Goal: Information Seeking & Learning: Learn about a topic

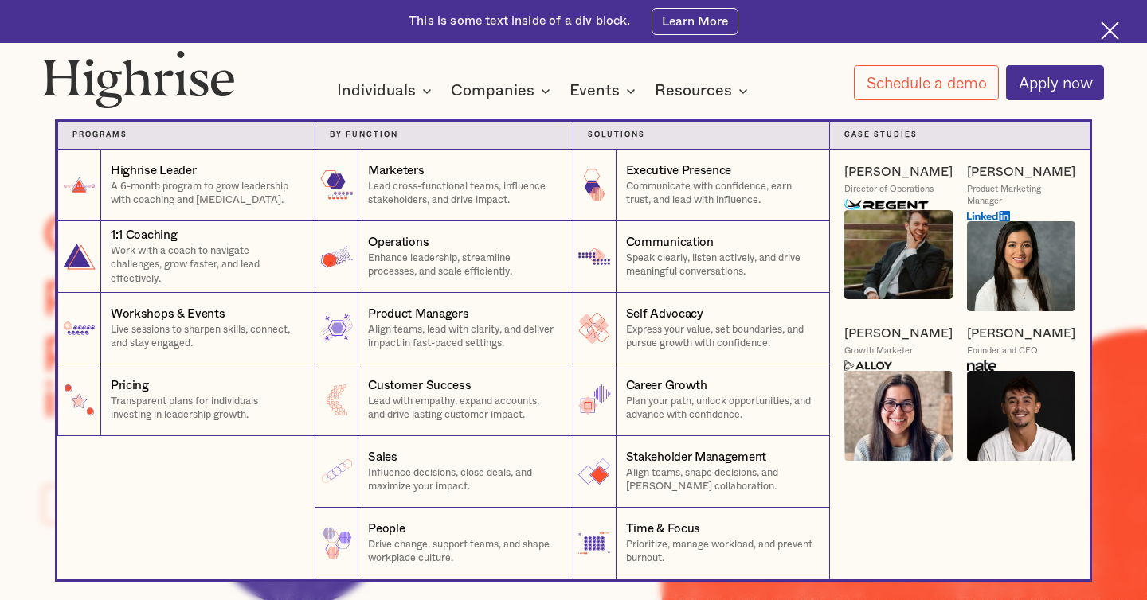
click at [895, 437] on img at bounding box center [898, 416] width 108 height 90
click at [874, 330] on div "[PERSON_NAME]" at bounding box center [898, 334] width 108 height 17
click at [899, 458] on img at bounding box center [898, 416] width 108 height 90
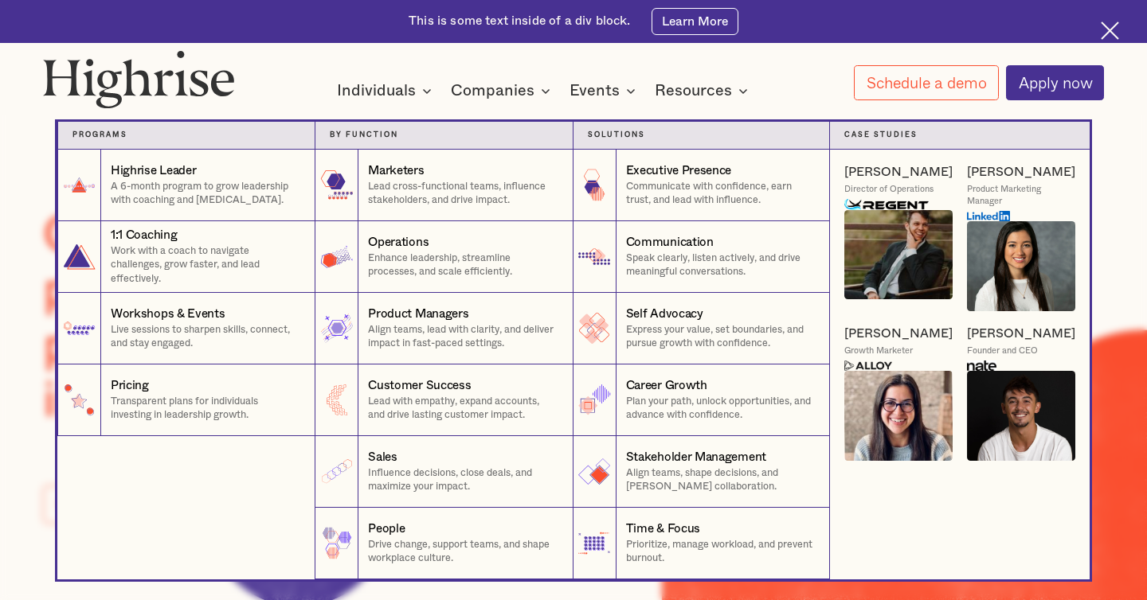
click at [899, 458] on img at bounding box center [898, 416] width 108 height 90
click at [899, 426] on img at bounding box center [898, 416] width 108 height 90
click at [883, 362] on img at bounding box center [868, 366] width 48 height 11
click at [881, 343] on div "Carolyn P. Growth Marketer" at bounding box center [898, 349] width 108 height 46
click at [881, 342] on div "Carolyn P. Growth Marketer" at bounding box center [898, 349] width 108 height 46
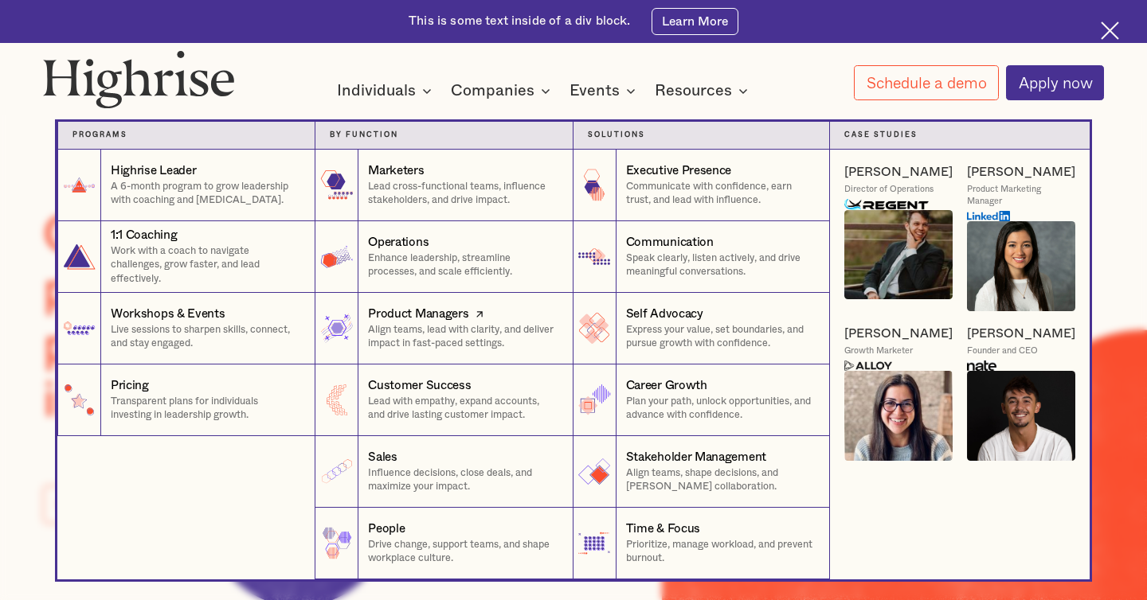
click at [359, 338] on link "Product Managers Align teams, lead with clarity, and deliver impact in fast-pac…" at bounding box center [443, 329] width 257 height 72
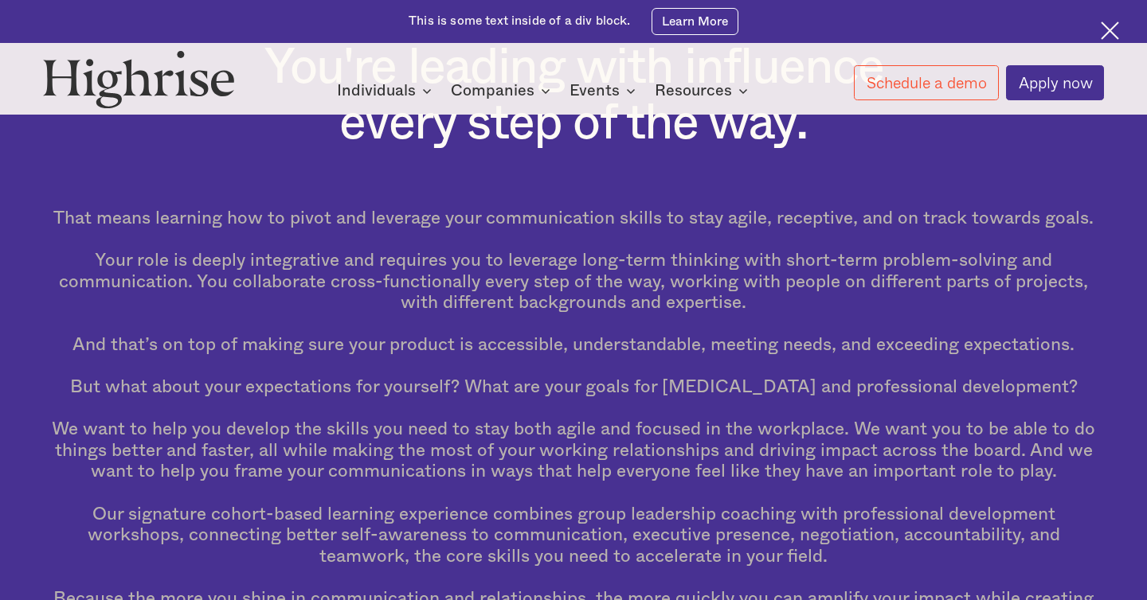
scroll to position [552, 0]
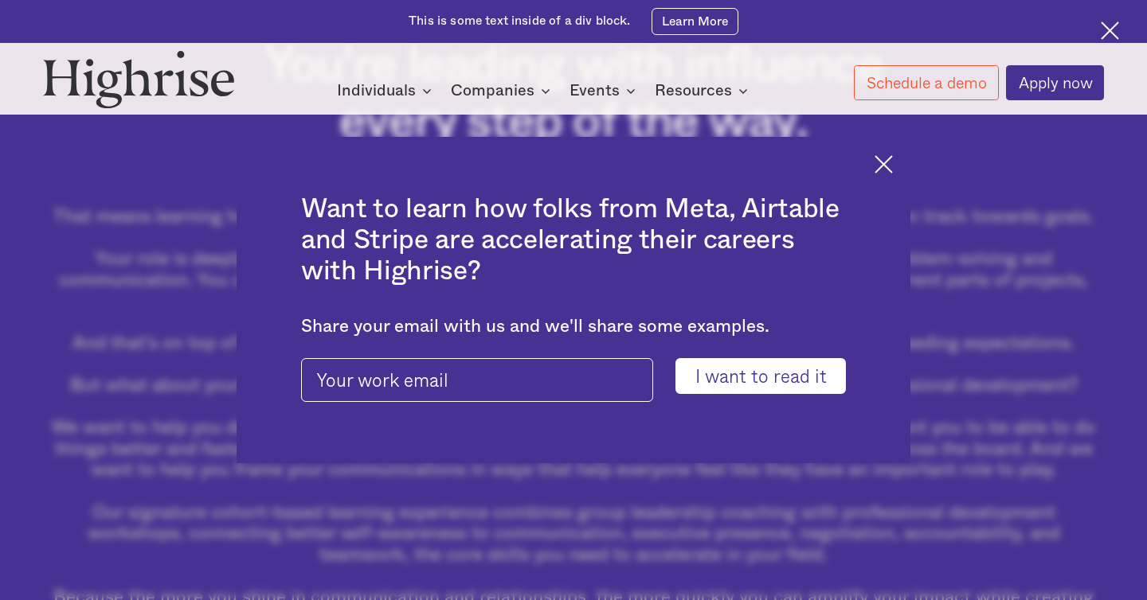
click at [881, 150] on div "Want to learn how folks from Meta, Airtable and Stripe are accelerating their c…" at bounding box center [573, 300] width 674 height 327
click at [881, 164] on img at bounding box center [883, 164] width 18 height 18
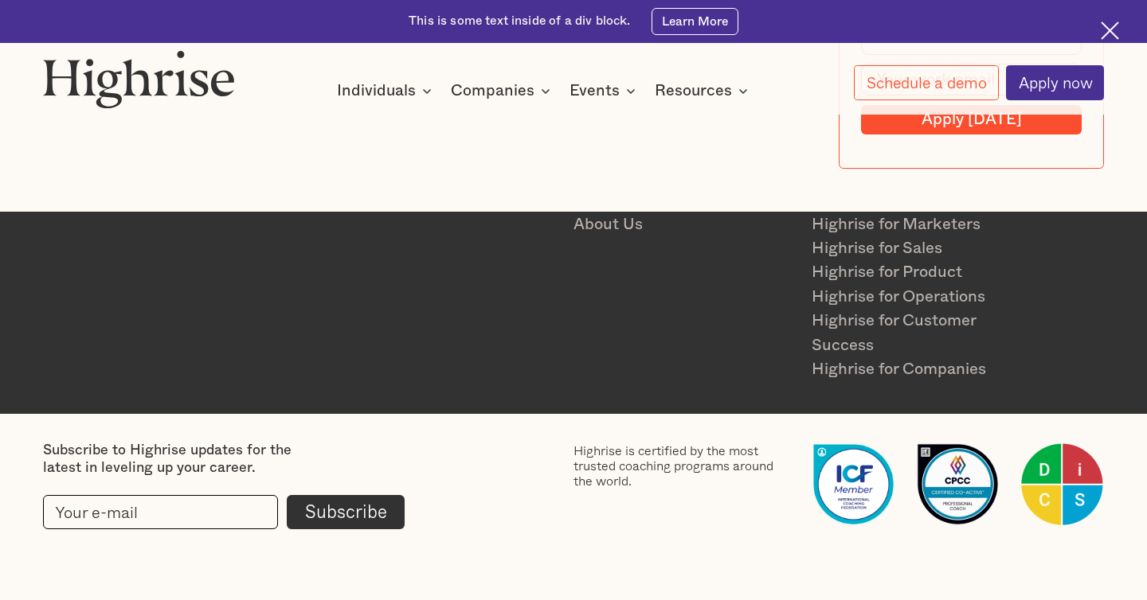
scroll to position [6818, 0]
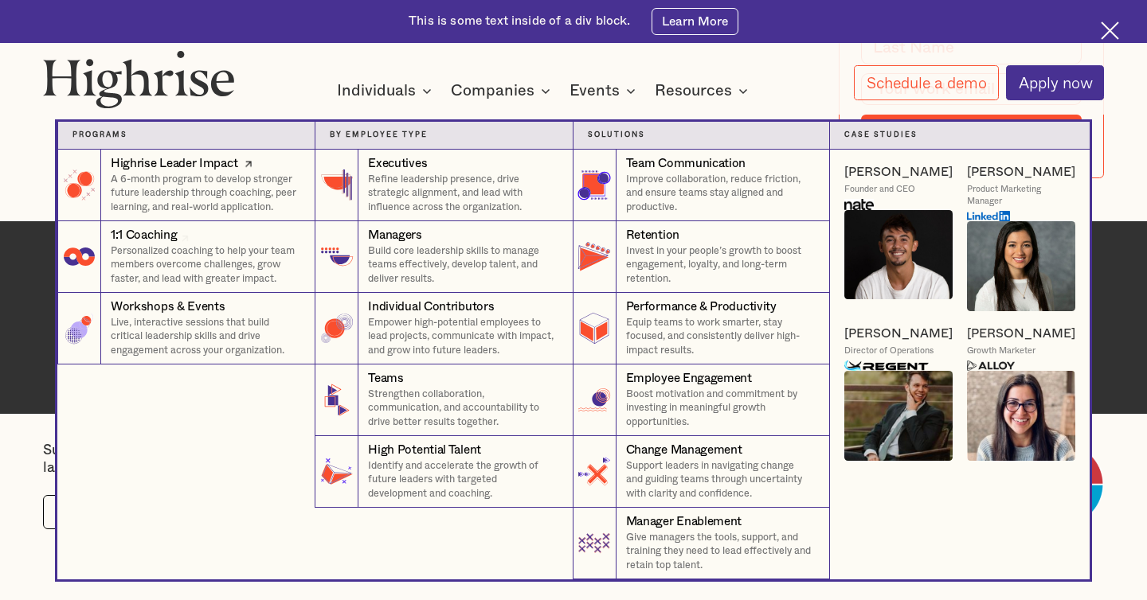
click at [200, 208] on p "A 6-month program to develop stronger future leadership through coaching, peer …" at bounding box center [206, 194] width 190 height 42
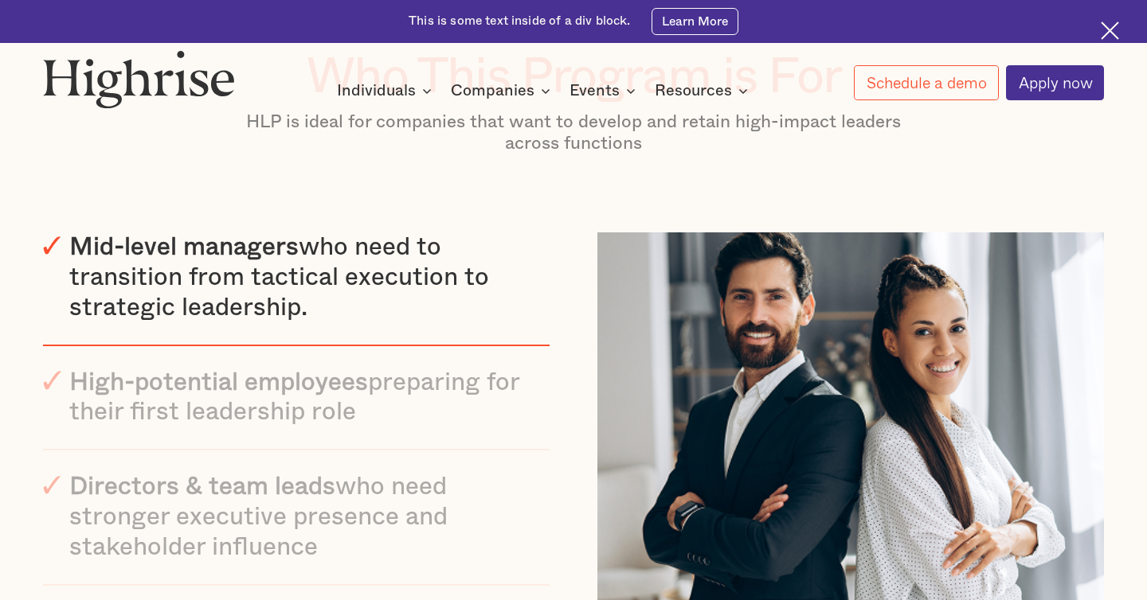
scroll to position [5971, 0]
